Goal: Task Accomplishment & Management: Complete application form

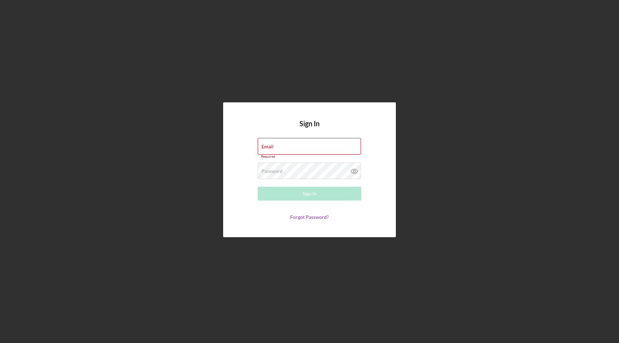
click at [346, 225] on div "Sign In Email Required Password Required Sign In Forgot Password?" at bounding box center [309, 169] width 173 height 135
click at [298, 149] on input "Email" at bounding box center [309, 146] width 103 height 17
type input "kwesaw@me.com"
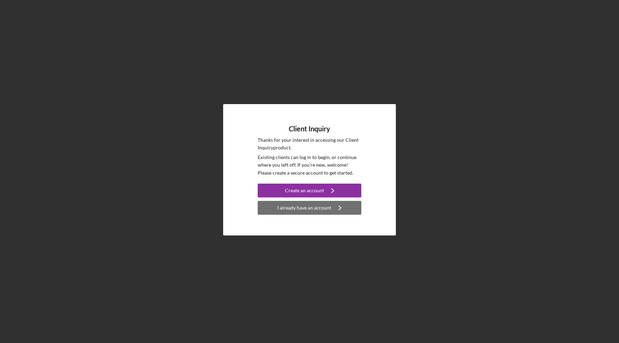
click at [306, 209] on div "I already have an account" at bounding box center [305, 208] width 54 height 14
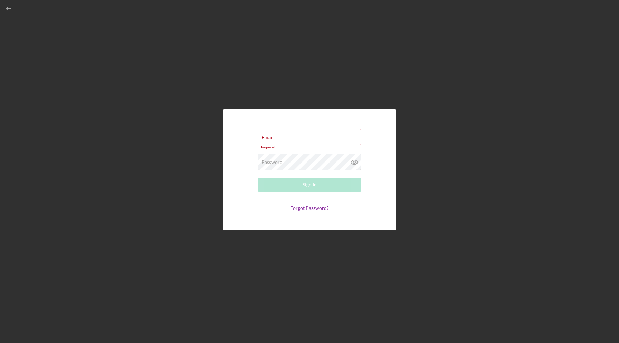
click at [325, 217] on div "Email Required Password Required Sign In Forgot Password?" at bounding box center [309, 169] width 173 height 121
click at [310, 139] on input "Email" at bounding box center [309, 137] width 103 height 17
type input "kwesaw@me.com"
click at [306, 209] on link "Forgot Password?" at bounding box center [309, 206] width 39 height 6
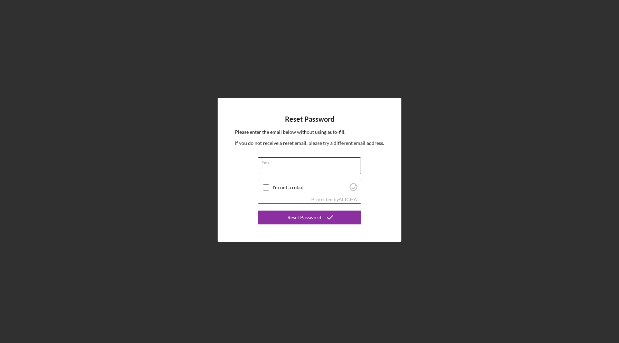
type input "kwesaw@me.com"
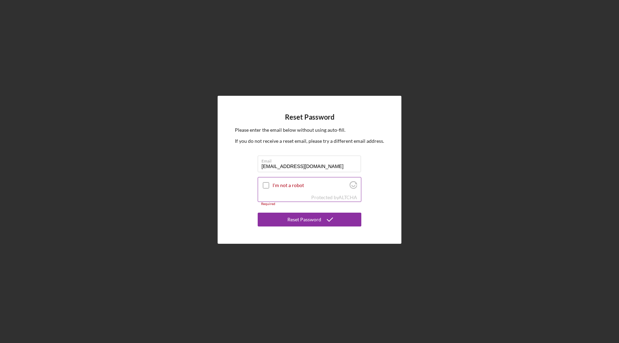
click at [266, 185] on input "I'm not a robot" at bounding box center [266, 185] width 6 height 6
checkbox input "true"
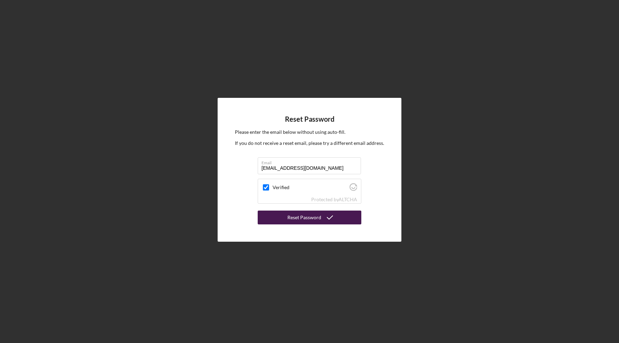
click at [283, 216] on button "Reset Password" at bounding box center [310, 217] width 104 height 14
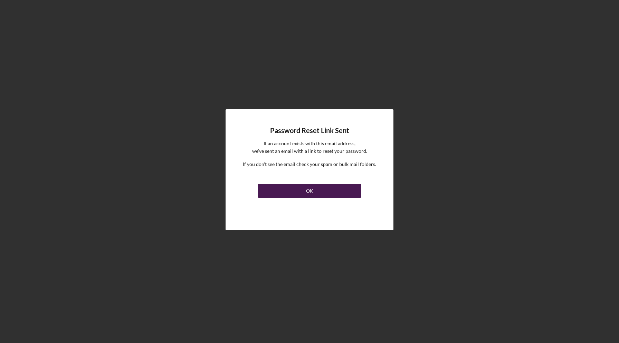
click at [294, 191] on button "OK" at bounding box center [310, 191] width 104 height 14
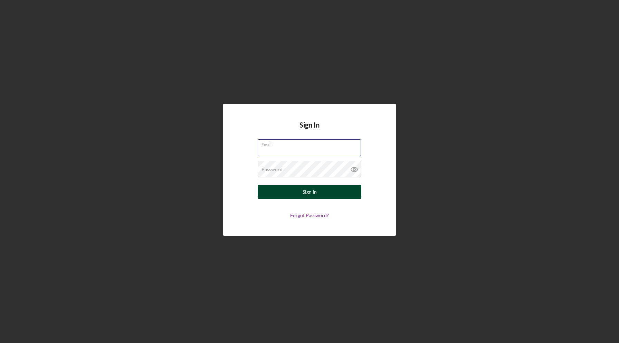
type input "kory@relentlessprecision.com"
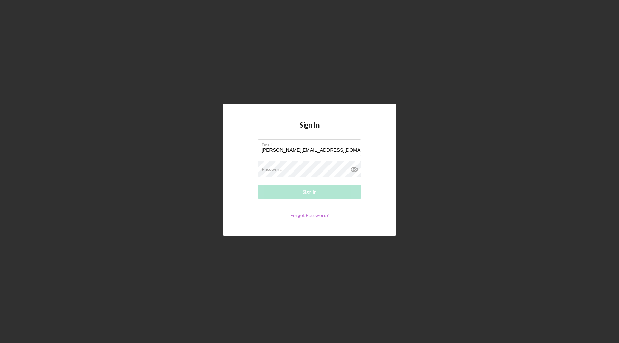
click at [308, 214] on link "Forgot Password?" at bounding box center [309, 215] width 39 height 6
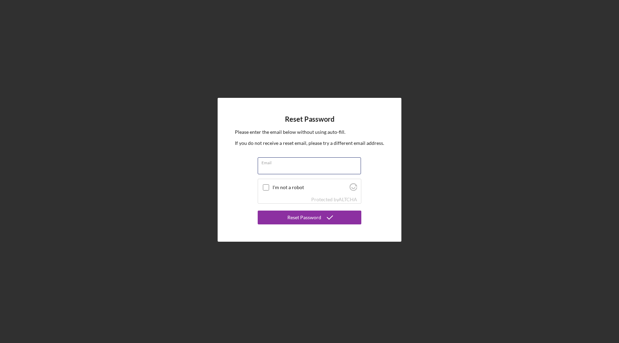
type input "kory@relentlessprecision.com"
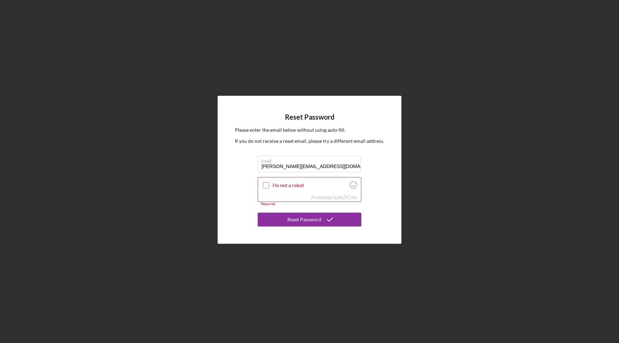
click at [266, 185] on input "I'm not a robot" at bounding box center [266, 185] width 6 height 6
checkbox input "true"
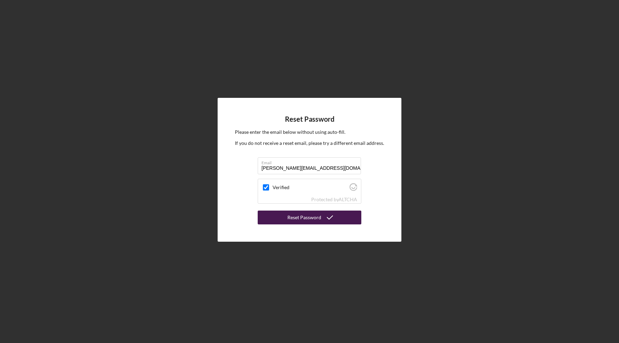
click at [282, 214] on button "Reset Password" at bounding box center [310, 217] width 104 height 14
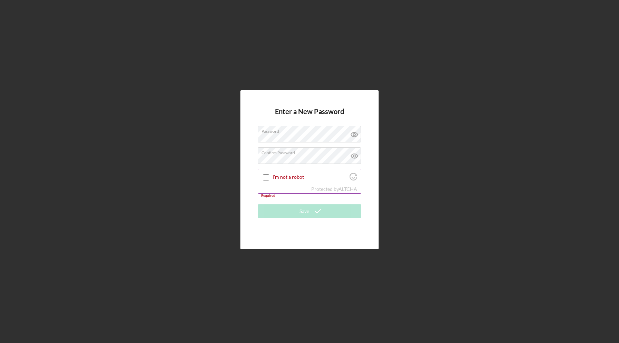
click at [266, 178] on input "I'm not a robot" at bounding box center [266, 177] width 6 height 6
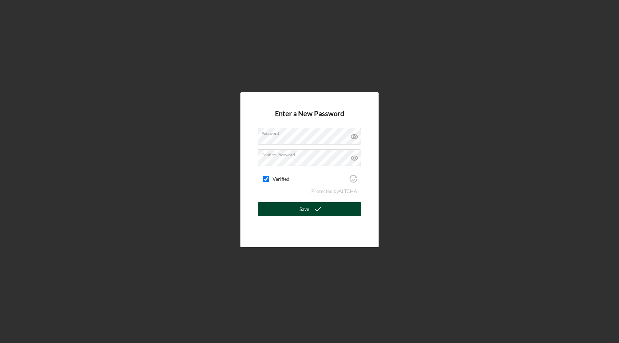
click at [295, 212] on button "Save" at bounding box center [310, 209] width 104 height 14
click at [354, 137] on icon at bounding box center [354, 136] width 2 height 2
click at [356, 157] on icon at bounding box center [354, 157] width 17 height 17
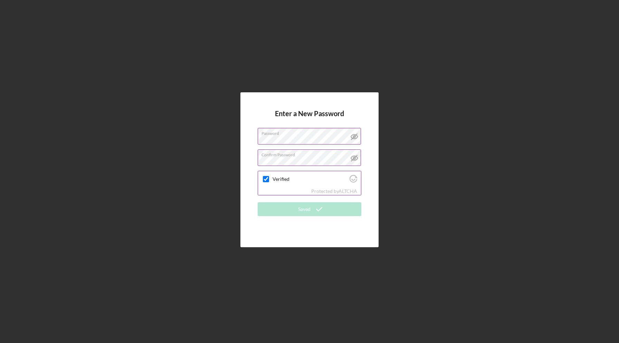
click at [294, 184] on div "Verified" at bounding box center [309, 179] width 103 height 16
click at [319, 156] on label "Confirm Password" at bounding box center [312, 154] width 100 height 8
click at [353, 135] on icon at bounding box center [354, 136] width 17 height 17
click at [354, 160] on icon at bounding box center [354, 158] width 7 height 4
click at [266, 179] on input "Verified" at bounding box center [266, 179] width 6 height 6
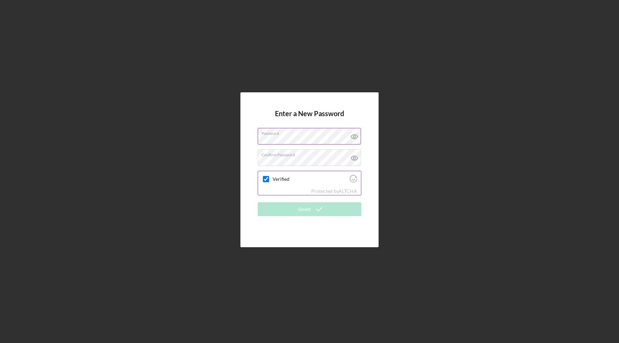
click at [266, 179] on input "Verified" at bounding box center [266, 179] width 6 height 6
checkbox input "true"
click at [369, 156] on div "Enter a New Password Password Confirm Password Verified Protected by ALTCHA Sav…" at bounding box center [310, 169] width 138 height 155
click at [352, 178] on icon "Visit Altcha.org" at bounding box center [354, 179] width 8 height 8
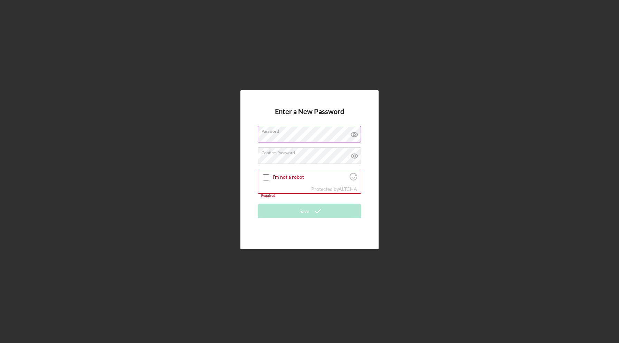
click at [354, 139] on icon at bounding box center [354, 134] width 17 height 17
click at [355, 156] on icon at bounding box center [354, 156] width 2 height 2
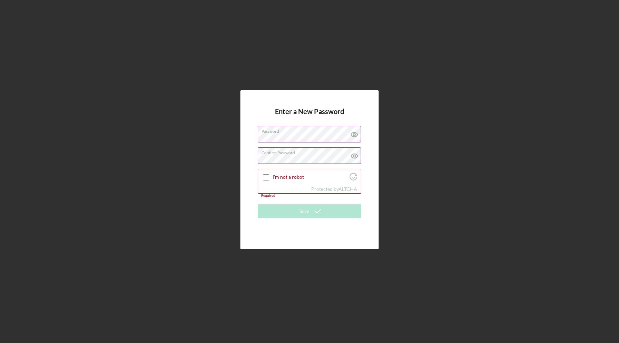
click at [355, 157] on icon at bounding box center [354, 156] width 2 height 2
click at [266, 176] on input "I'm not a robot" at bounding box center [266, 177] width 6 height 6
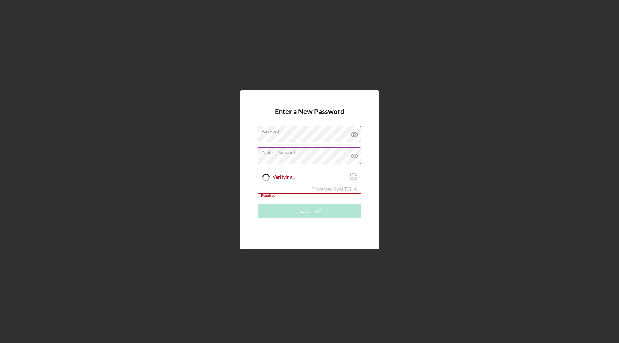
checkbox input "true"
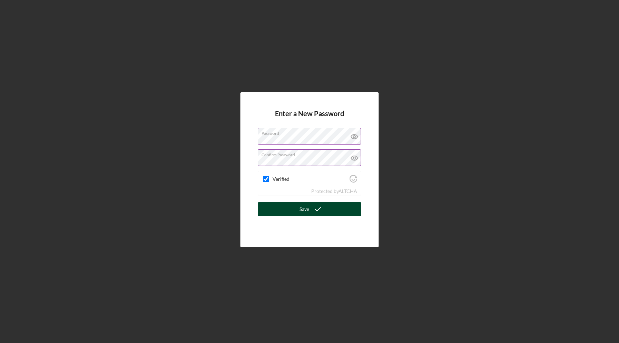
click at [297, 210] on button "Save" at bounding box center [310, 209] width 104 height 14
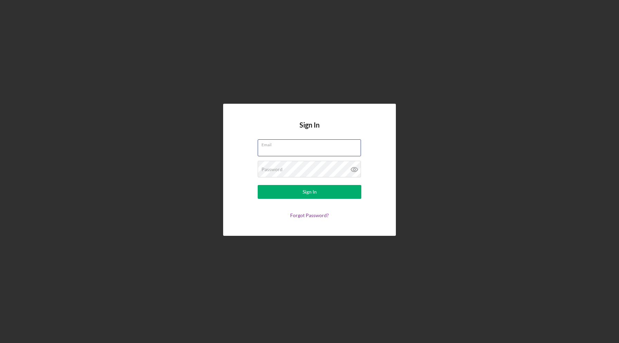
type input "kory@relentlessprecision.com"
click at [310, 192] on button "Sign In" at bounding box center [310, 192] width 104 height 14
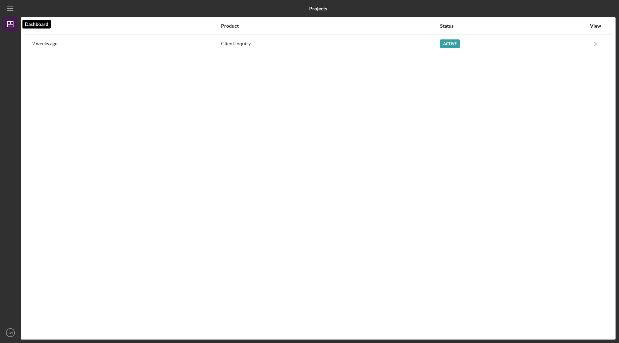
click at [12, 26] on icon "Icon/Dashboard" at bounding box center [10, 24] width 17 height 17
click at [11, 11] on icon "Icon/Menu" at bounding box center [11, 9] width 16 height 16
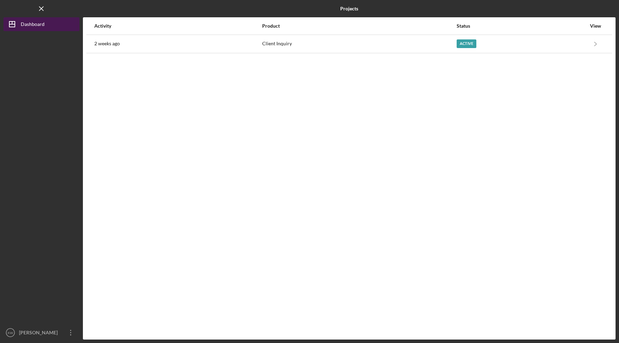
click at [21, 23] on div "Dashboard" at bounding box center [33, 25] width 24 height 16
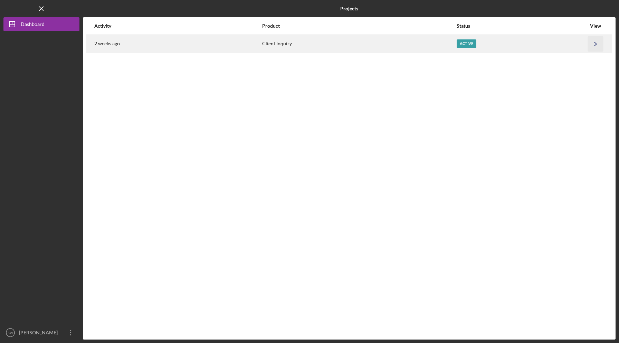
click at [598, 46] on icon "Icon/Navigate" at bounding box center [596, 44] width 16 height 16
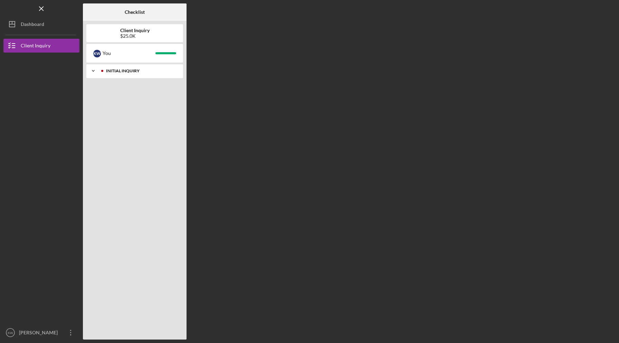
click at [139, 74] on div "Icon/Expander Initial Inquiry 5 / 5" at bounding box center [134, 71] width 97 height 14
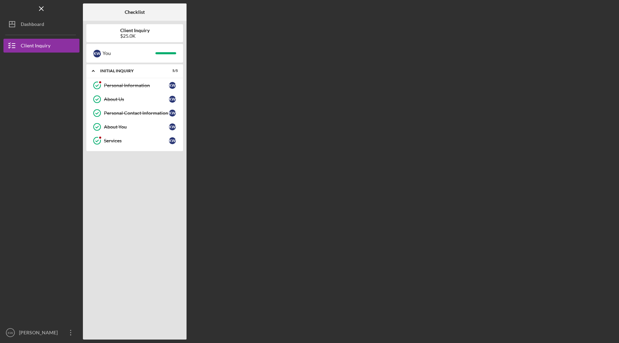
click at [267, 93] on div "Checklist Client Inquiry $25.0K K W You Icon/Expander Initial Inquiry 5 / 5 Per…" at bounding box center [349, 171] width 533 height 336
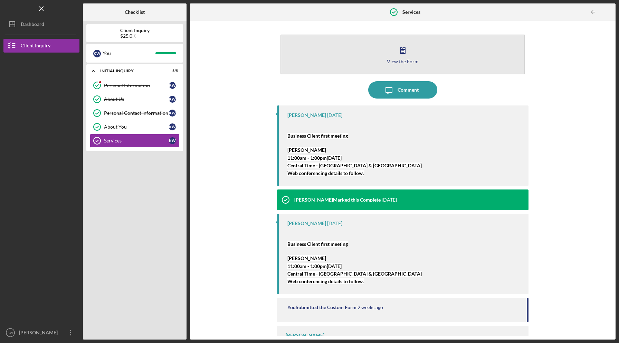
click at [402, 55] on icon "button" at bounding box center [402, 49] width 17 height 17
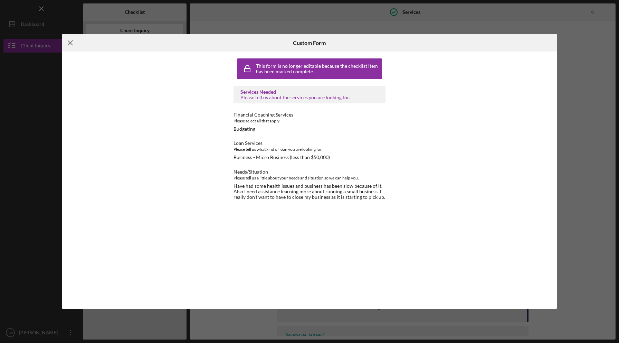
click at [70, 44] on line at bounding box center [70, 43] width 4 height 4
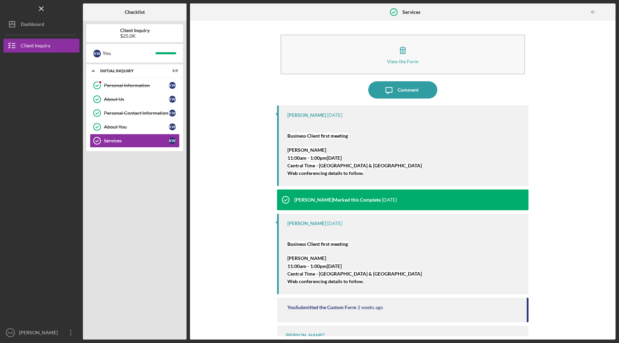
click at [233, 124] on div "View the Form Form Icon/Message Comment [PERSON_NAME] [DATE] Business Client fi…" at bounding box center [403, 180] width 419 height 312
click at [139, 86] on div "Personal Information" at bounding box center [136, 86] width 65 height 6
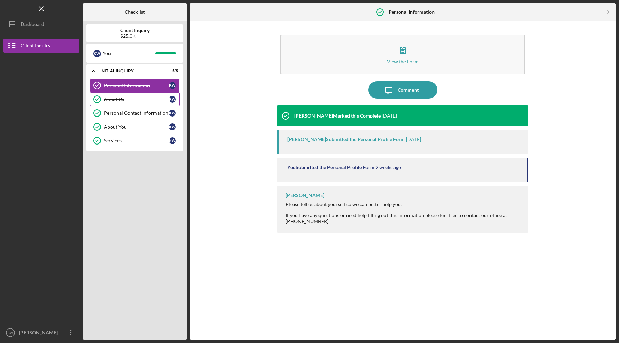
click at [142, 99] on div "About Us" at bounding box center [136, 99] width 65 height 6
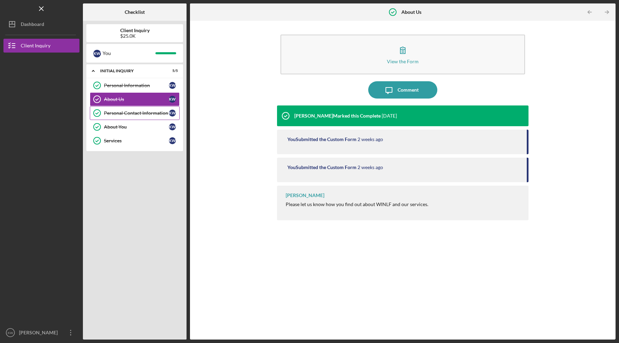
click at [145, 115] on div "Personal Contact Information" at bounding box center [136, 113] width 65 height 6
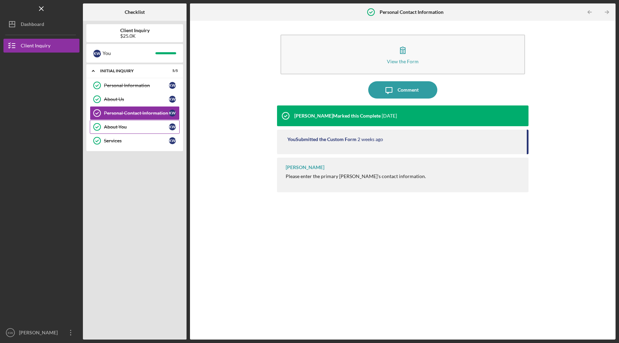
click at [145, 123] on link "About You About You K W" at bounding box center [135, 127] width 90 height 14
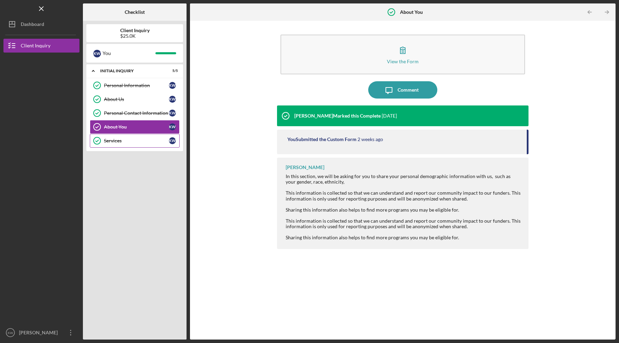
click at [144, 138] on div "Services" at bounding box center [136, 141] width 65 height 6
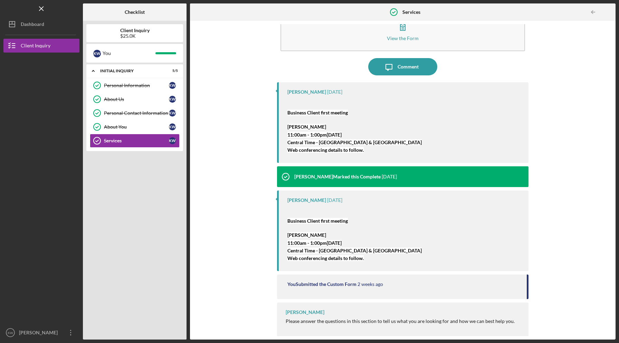
scroll to position [23, 0]
click at [330, 221] on mark "Business Client first meeting" at bounding box center [318, 221] width 60 height 6
click at [314, 240] on p "11:00am - 1:00pm[DATE]" at bounding box center [355, 244] width 134 height 8
click at [321, 234] on p "[PERSON_NAME]" at bounding box center [355, 236] width 134 height 8
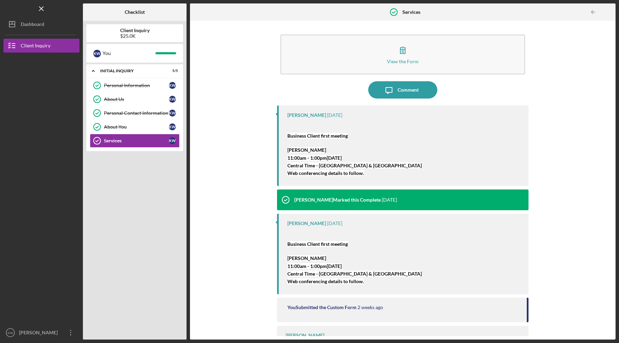
scroll to position [0, 0]
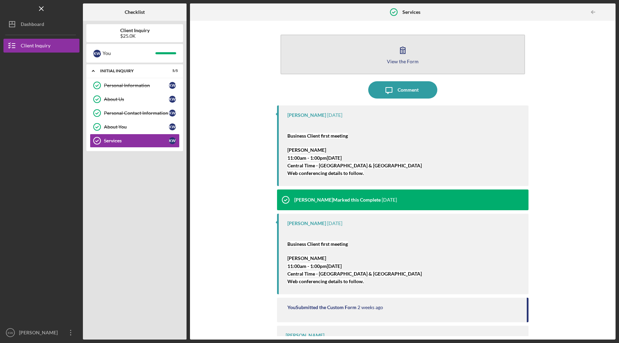
click at [401, 63] on div "View the Form" at bounding box center [403, 61] width 32 height 5
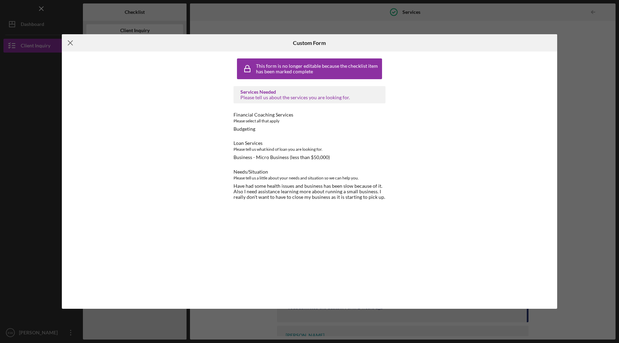
click at [70, 46] on icon "Icon/Menu Close" at bounding box center [70, 42] width 17 height 17
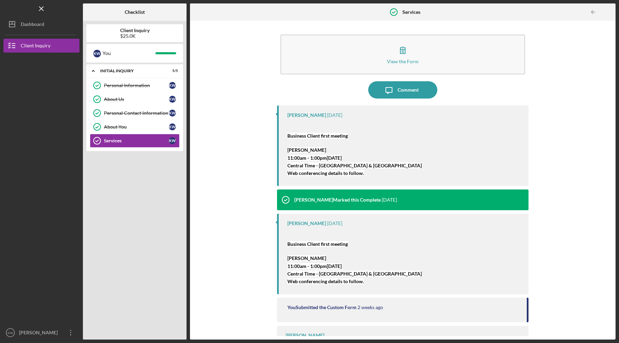
click at [245, 134] on div "View the Form Form Icon/Message Comment [PERSON_NAME] [DATE] Business Client fi…" at bounding box center [403, 180] width 419 height 312
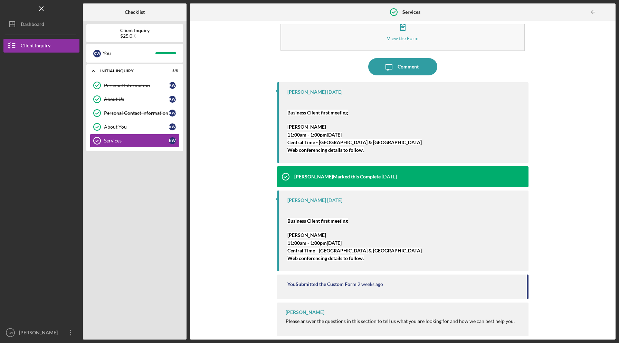
scroll to position [23, 0]
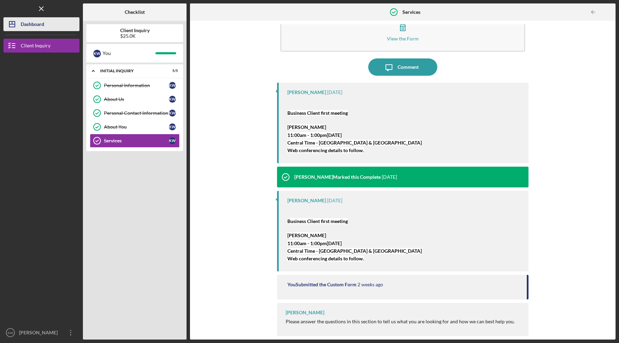
click at [53, 29] on button "Icon/Dashboard Dashboard" at bounding box center [41, 24] width 76 height 14
